Goal: Check status

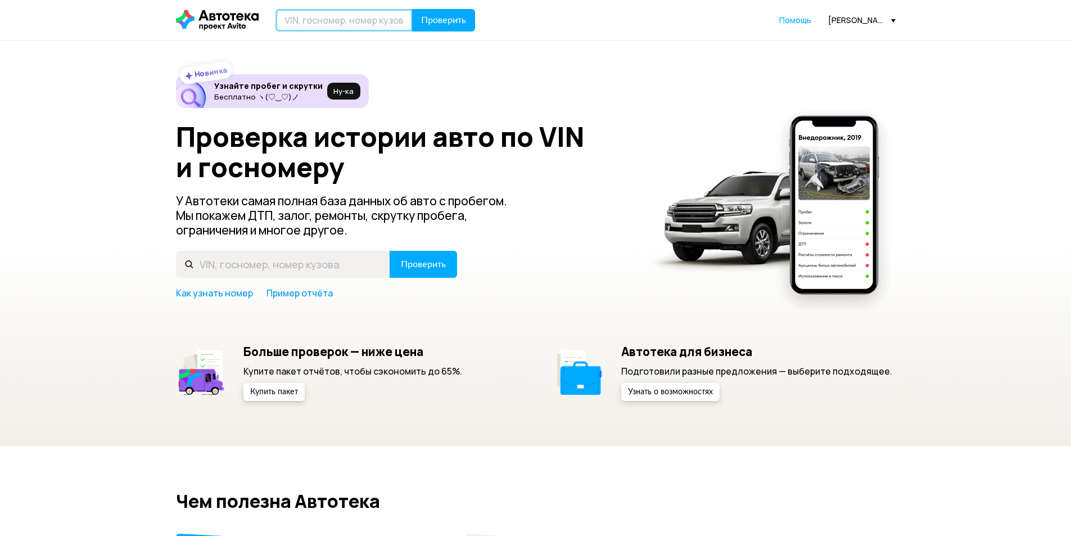
drag, startPoint x: 0, startPoint y: 0, endPoint x: 314, endPoint y: 18, distance: 314.1
click at [314, 18] on input "text" at bounding box center [343, 20] width 137 height 22
paste input "[VEHICLE_IDENTIFICATION_NUMBER]"
type input "[VEHICLE_IDENTIFICATION_NUMBER]"
click at [443, 23] on span "Проверить" at bounding box center [443, 20] width 45 height 9
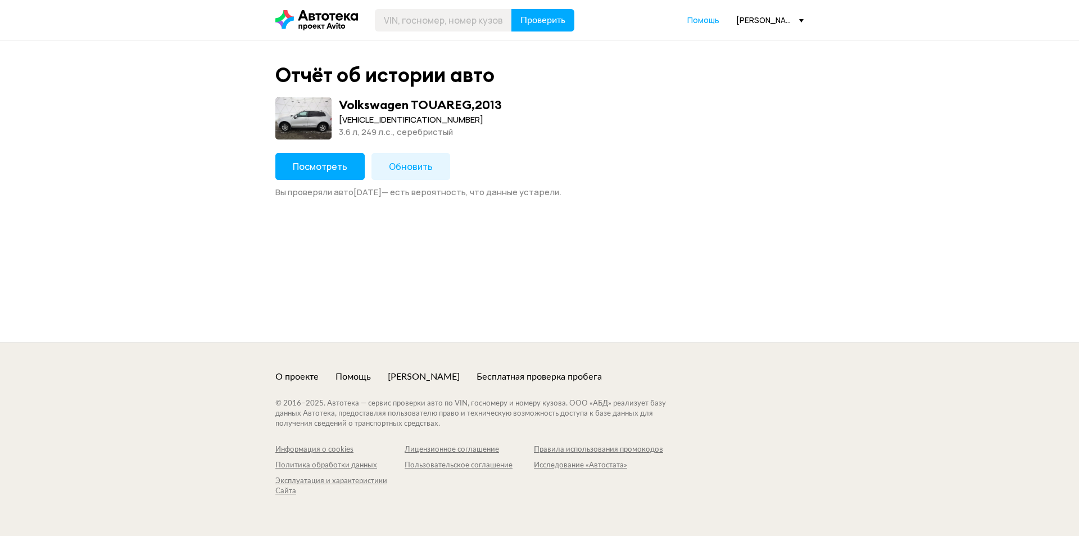
click at [331, 173] on button "Посмотреть" at bounding box center [319, 166] width 89 height 27
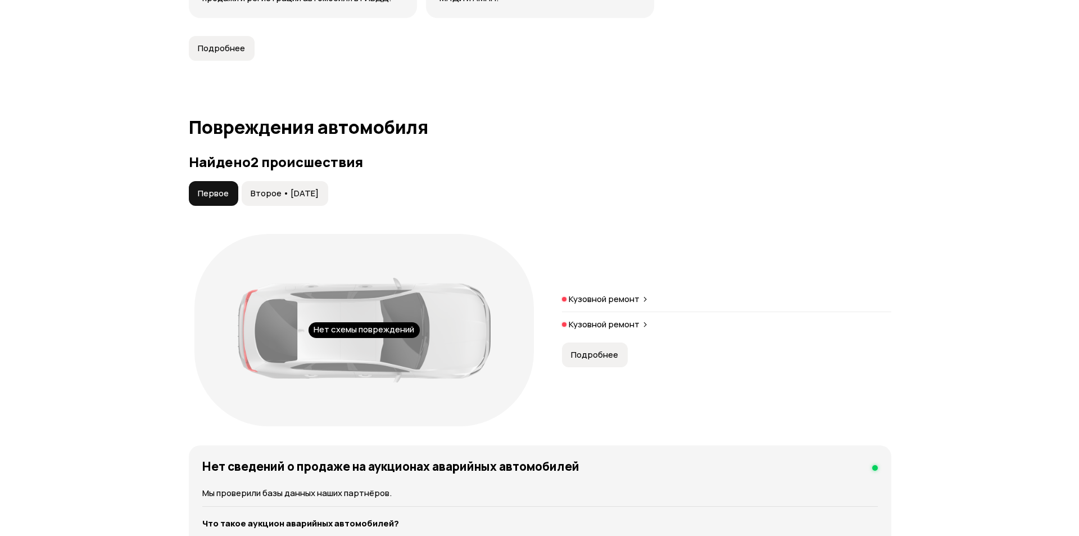
scroll to position [1068, 0]
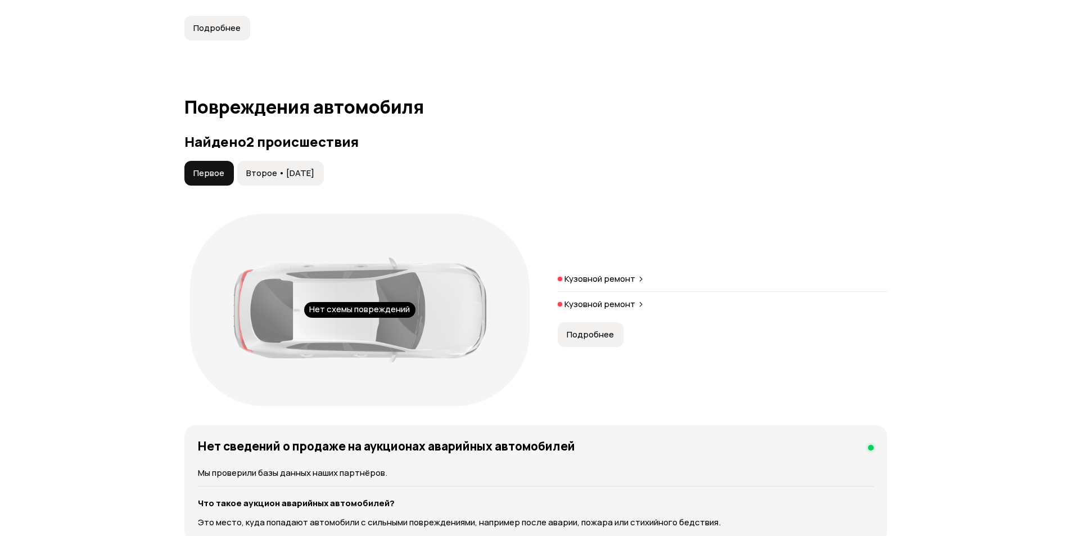
click at [602, 333] on span "Подробнее" at bounding box center [589, 334] width 47 height 11
